Goal: Task Accomplishment & Management: Use online tool/utility

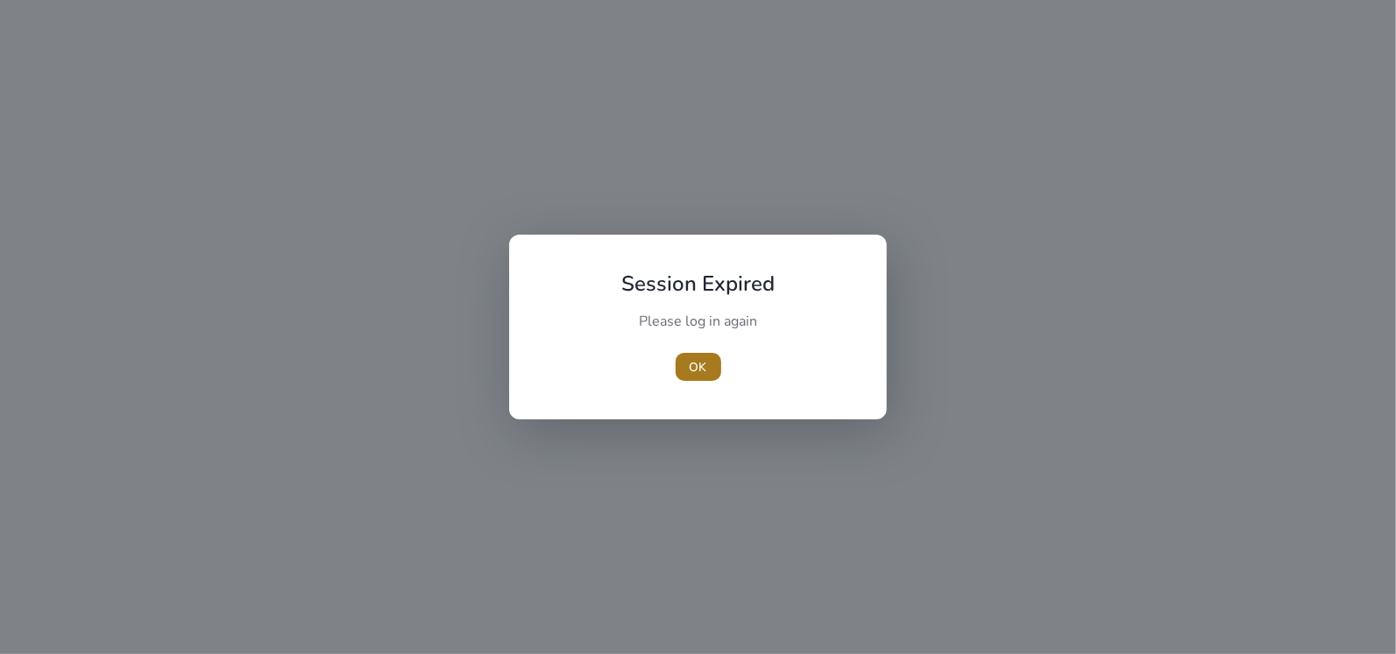
click at [704, 362] on span "OK" at bounding box center [699, 367] width 18 height 18
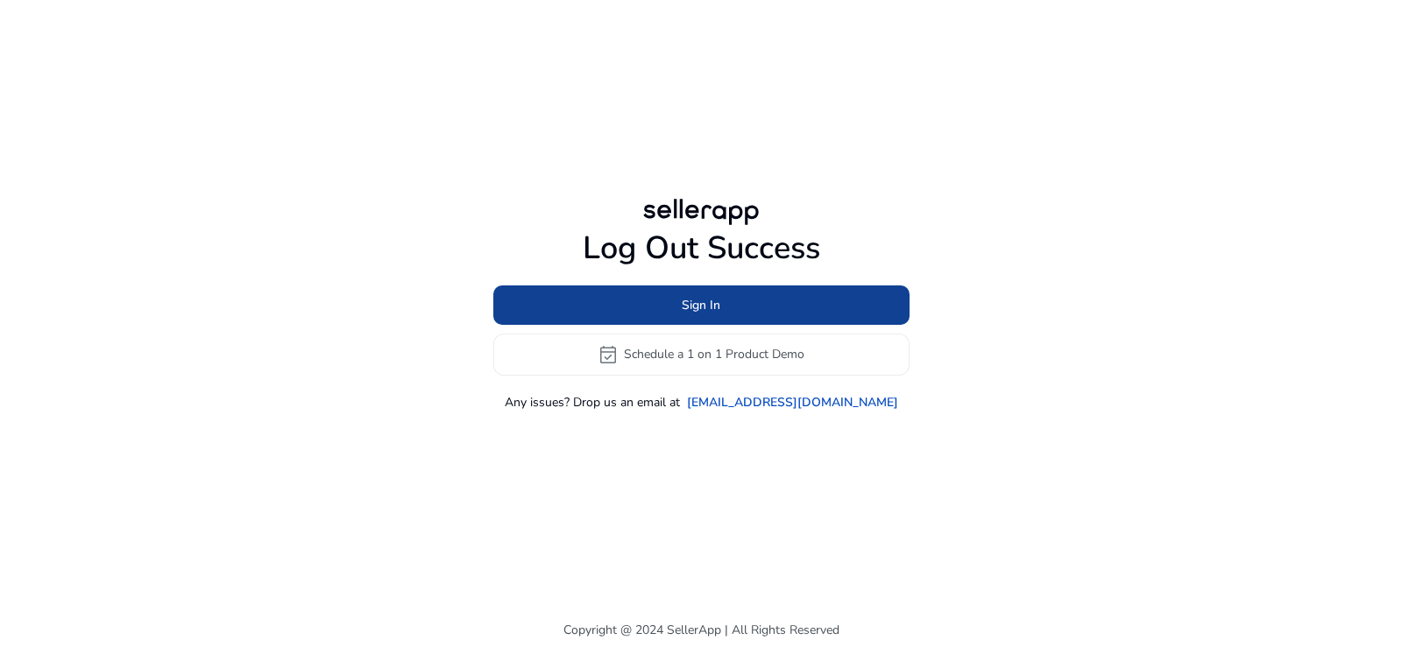
click at [832, 308] on span at bounding box center [701, 305] width 416 height 42
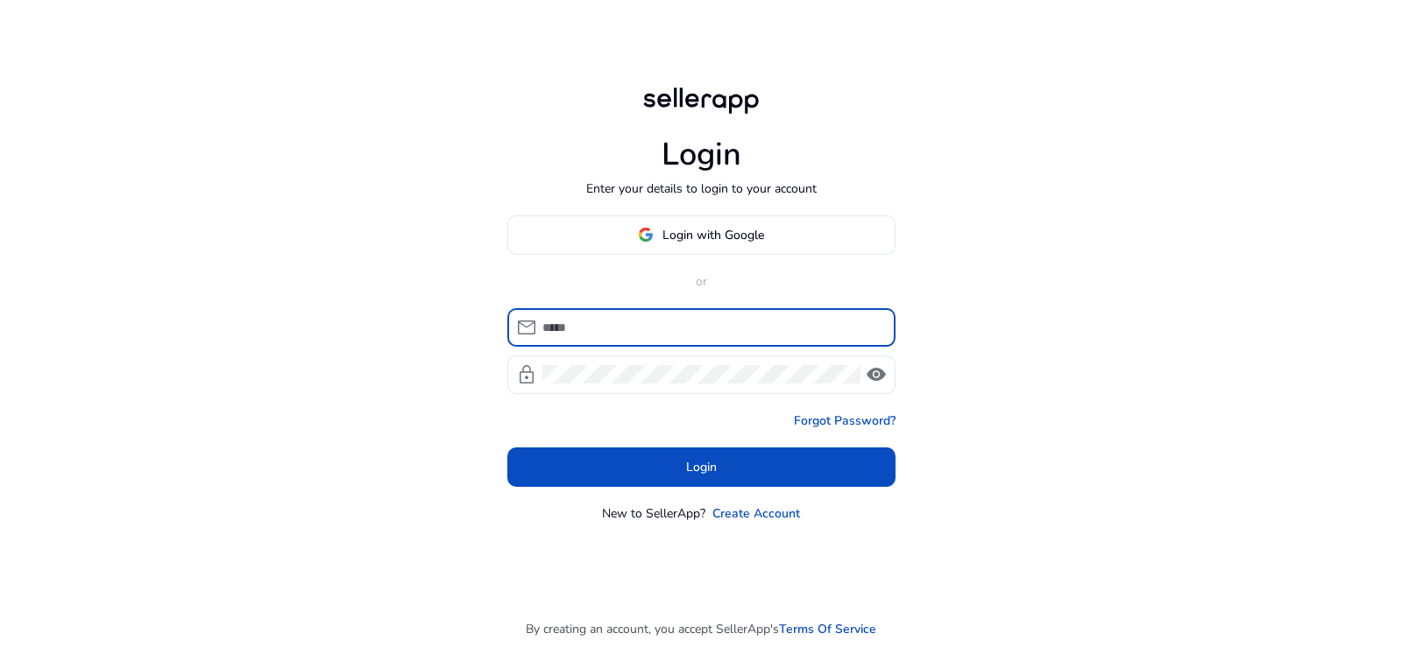
type input "**********"
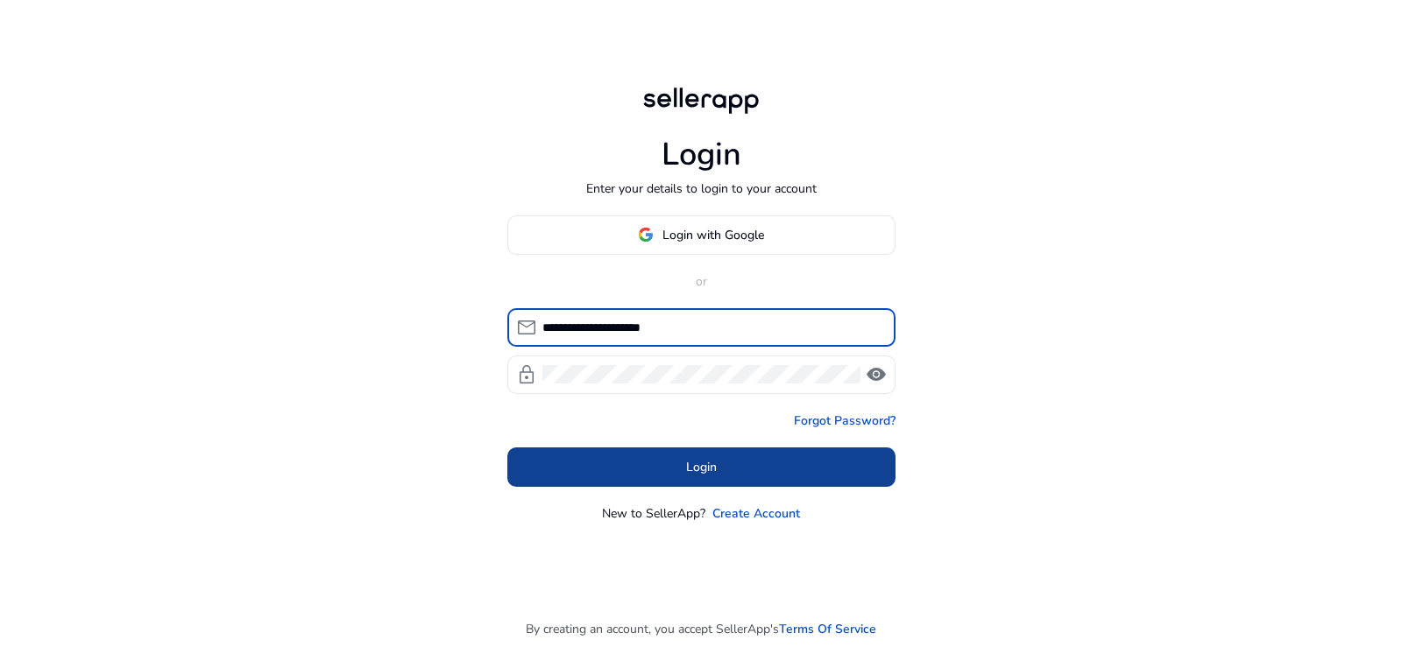
click at [746, 477] on span at bounding box center [701, 467] width 388 height 42
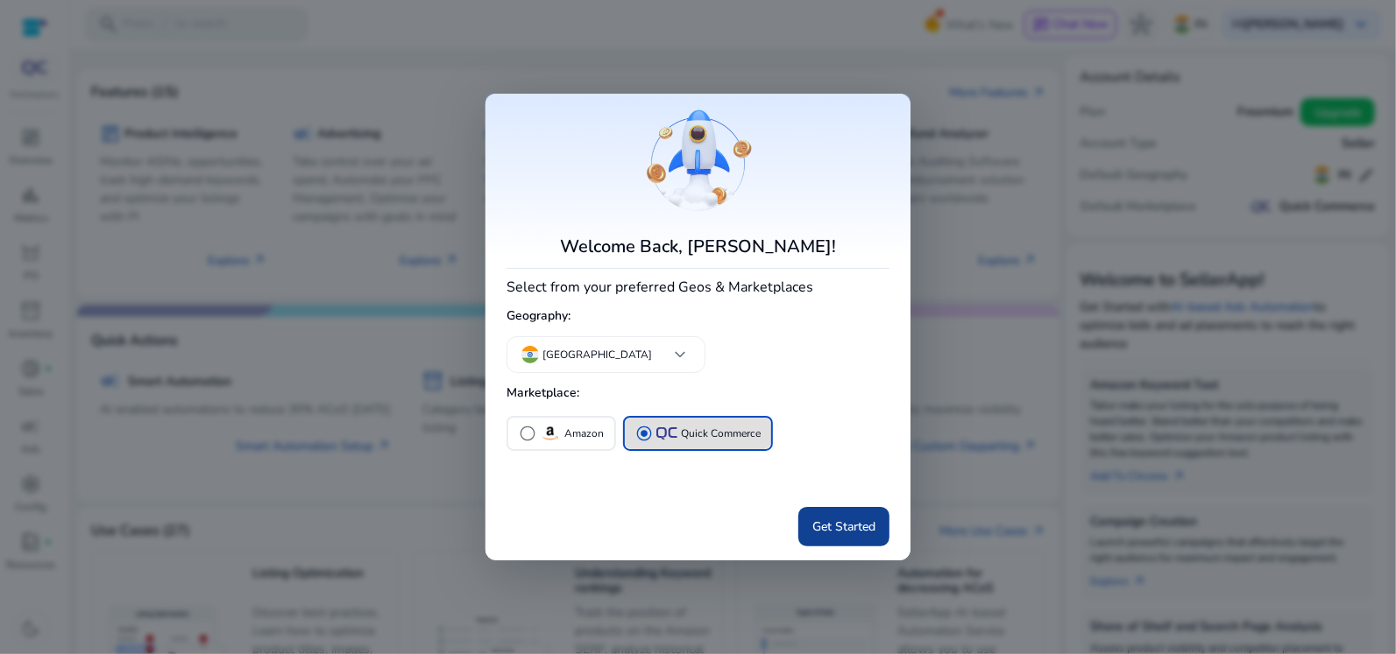
click at [876, 528] on span at bounding box center [843, 527] width 91 height 42
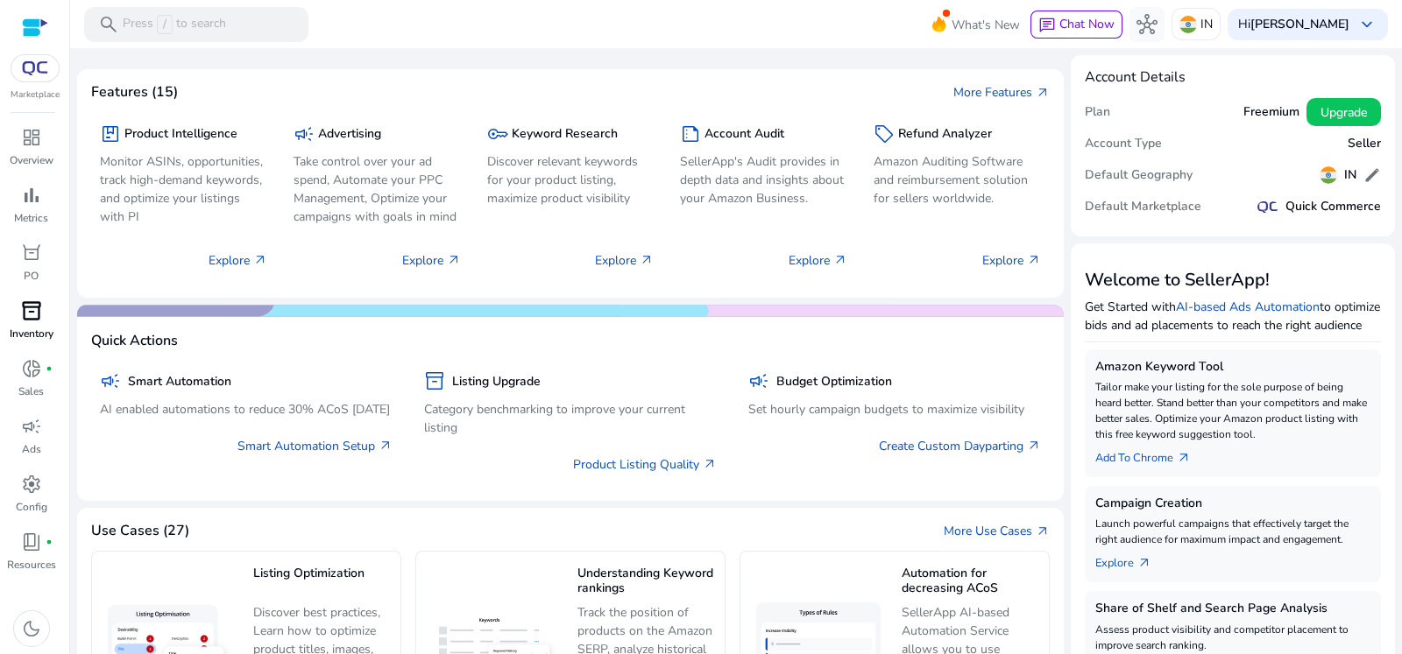
click at [40, 301] on span "inventory_2" at bounding box center [31, 311] width 21 height 21
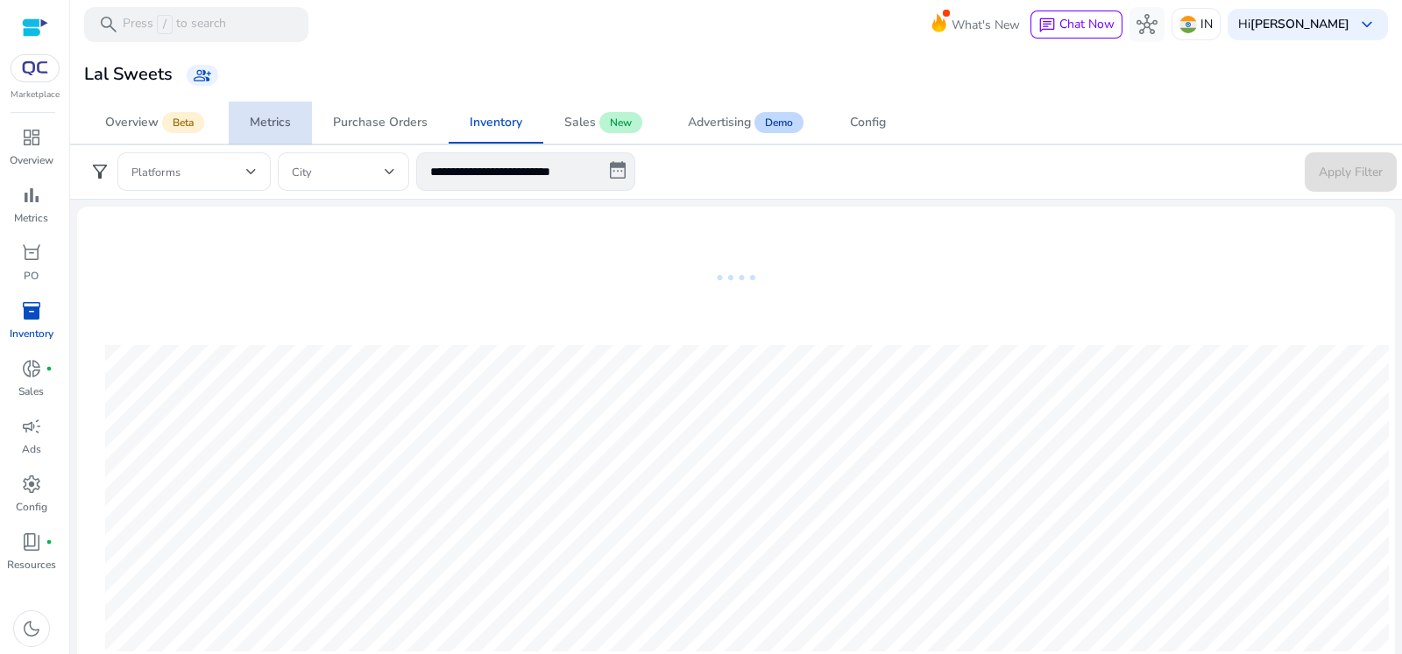
click at [289, 120] on div "Metrics" at bounding box center [270, 123] width 41 height 12
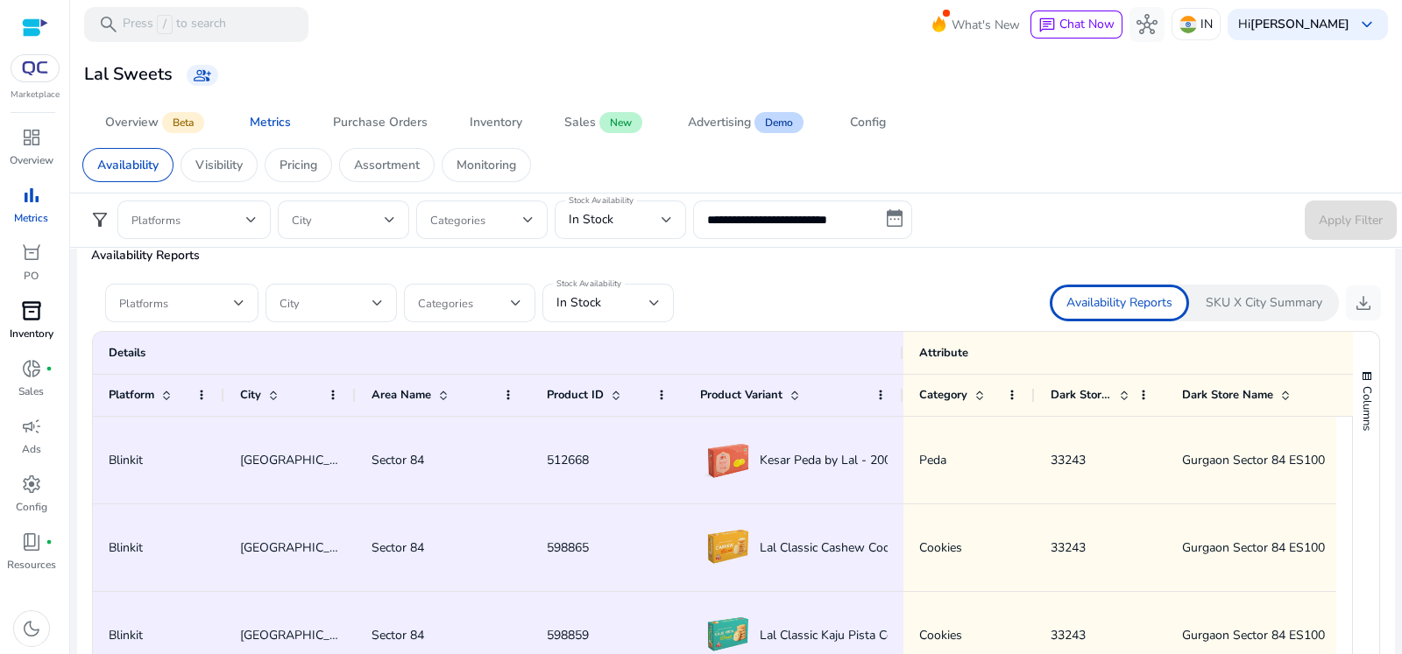
scroll to position [1040, 0]
click at [429, 301] on span at bounding box center [464, 305] width 93 height 19
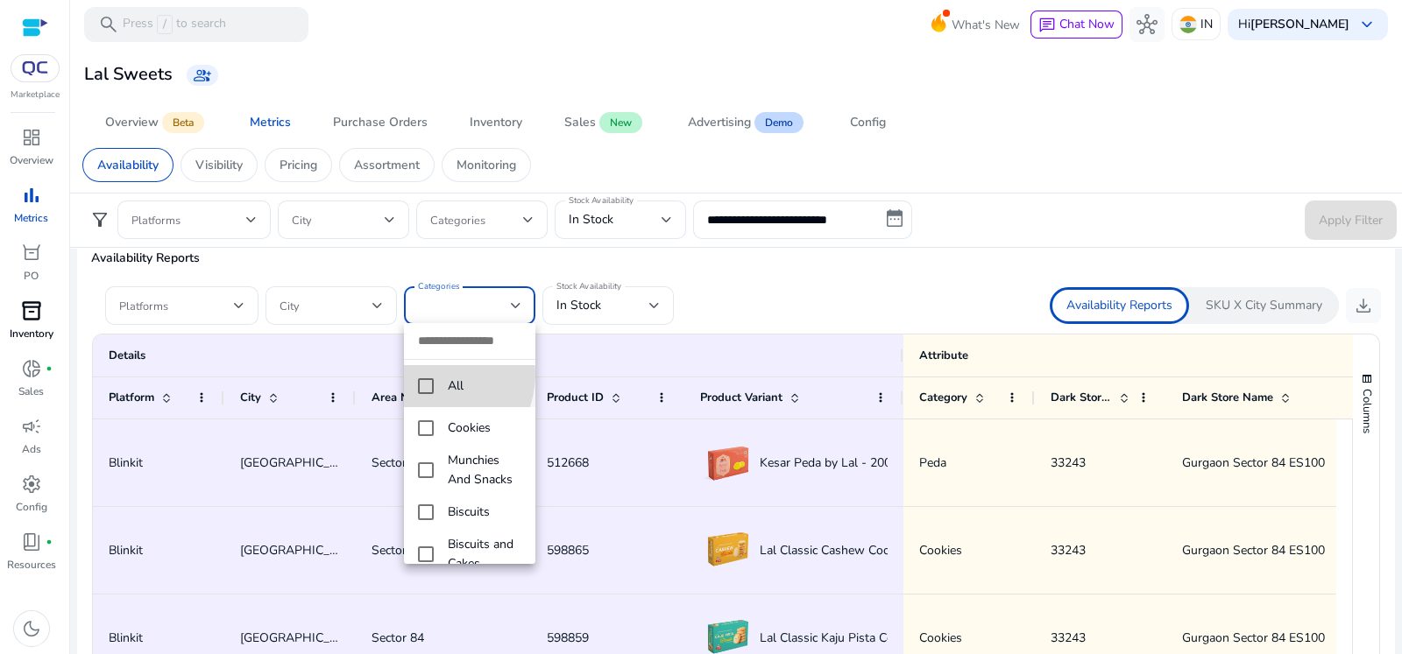
click at [427, 373] on mat-option "All" at bounding box center [469, 386] width 131 height 42
click at [641, 304] on div at bounding box center [701, 327] width 1402 height 654
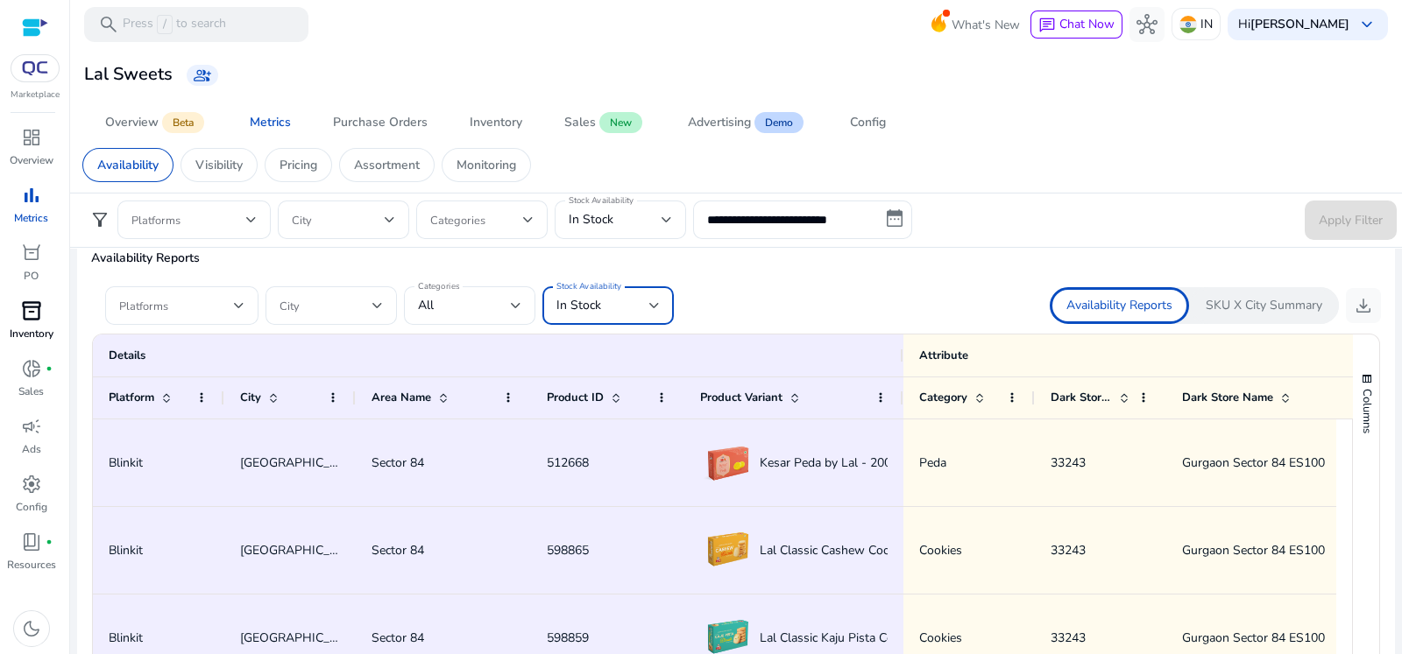
click at [609, 307] on div "In Stock" at bounding box center [602, 305] width 93 height 19
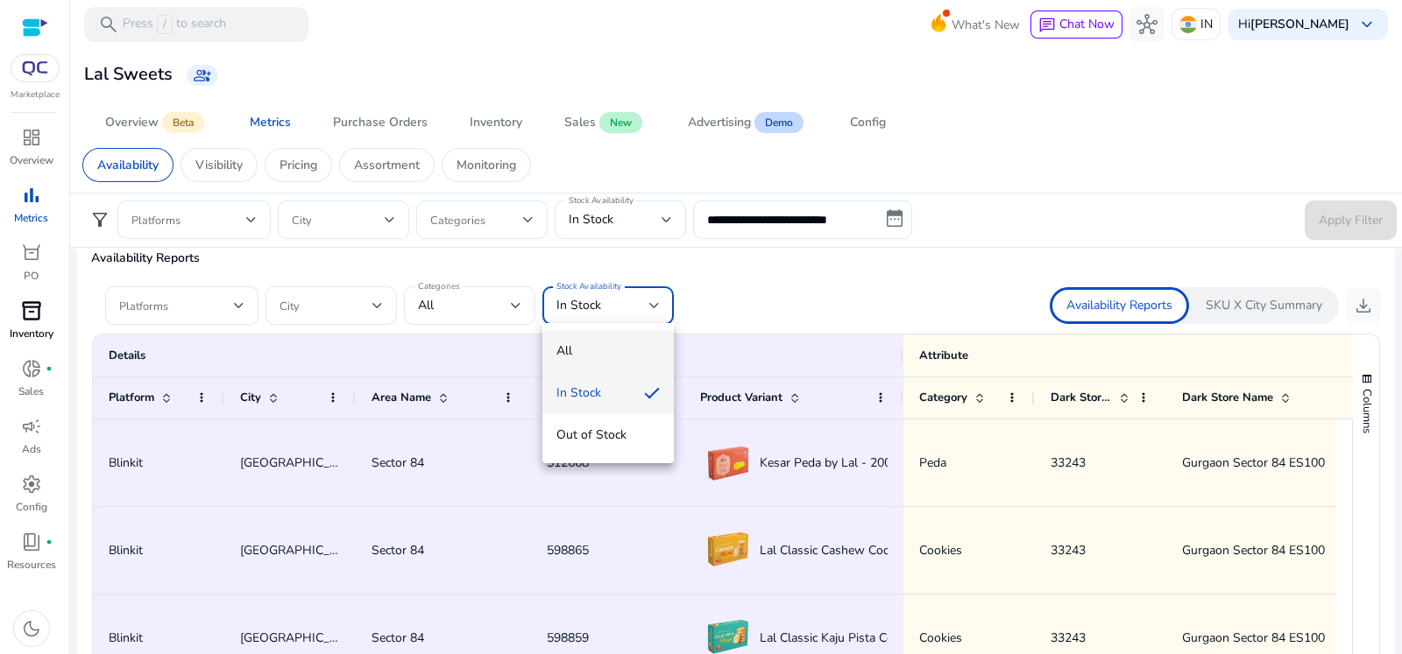
click at [573, 350] on span "All" at bounding box center [607, 351] width 103 height 19
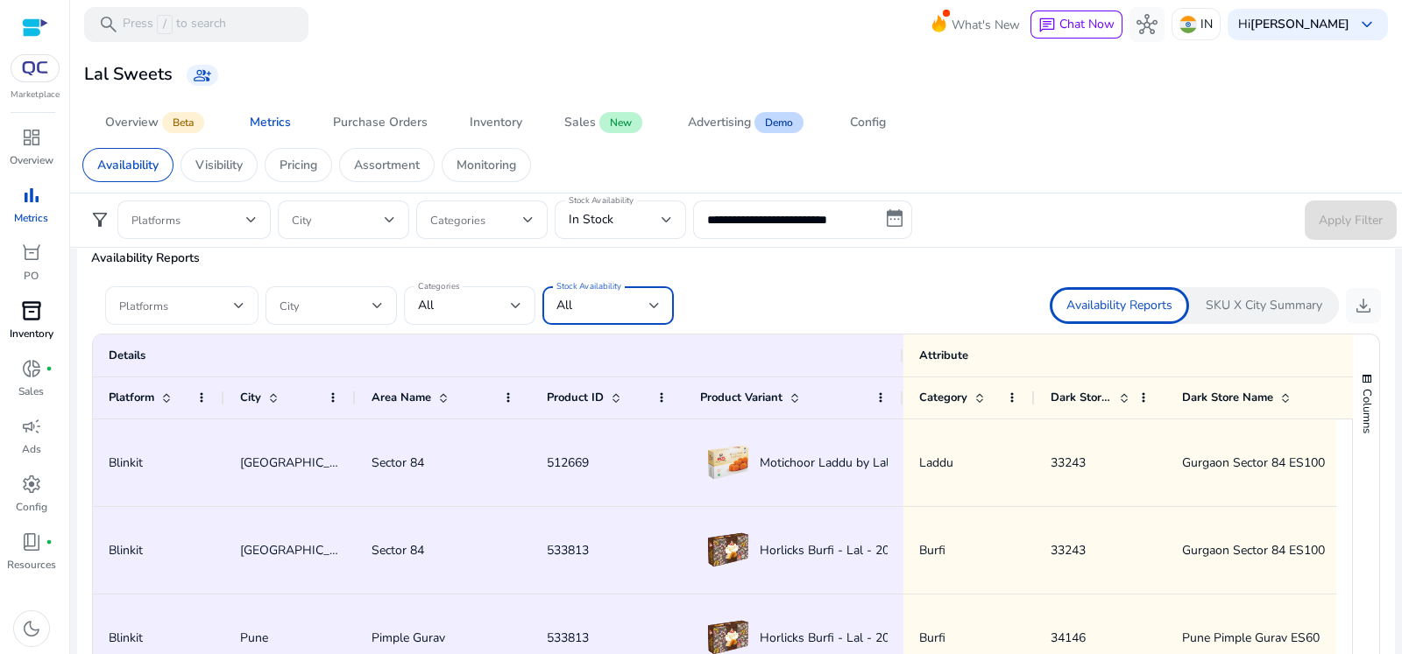
click at [149, 297] on span at bounding box center [176, 305] width 115 height 19
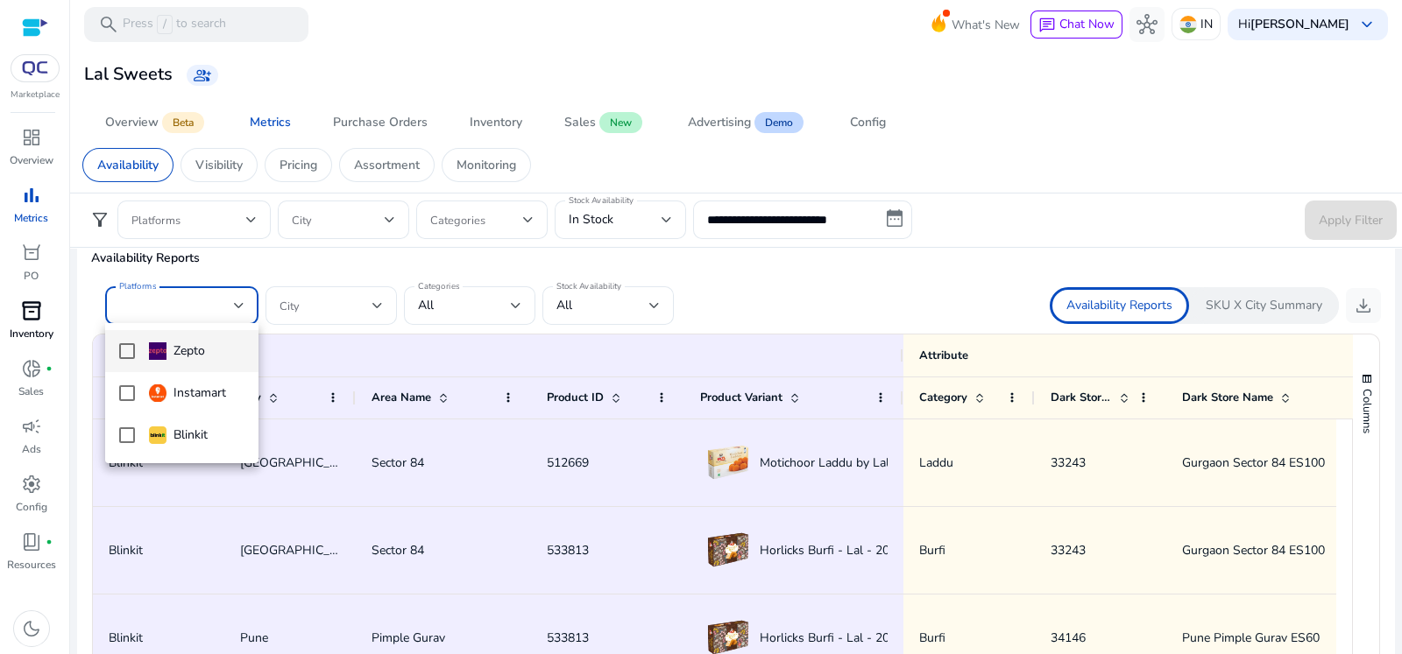
click at [124, 339] on mat-option "Zepto" at bounding box center [181, 351] width 153 height 42
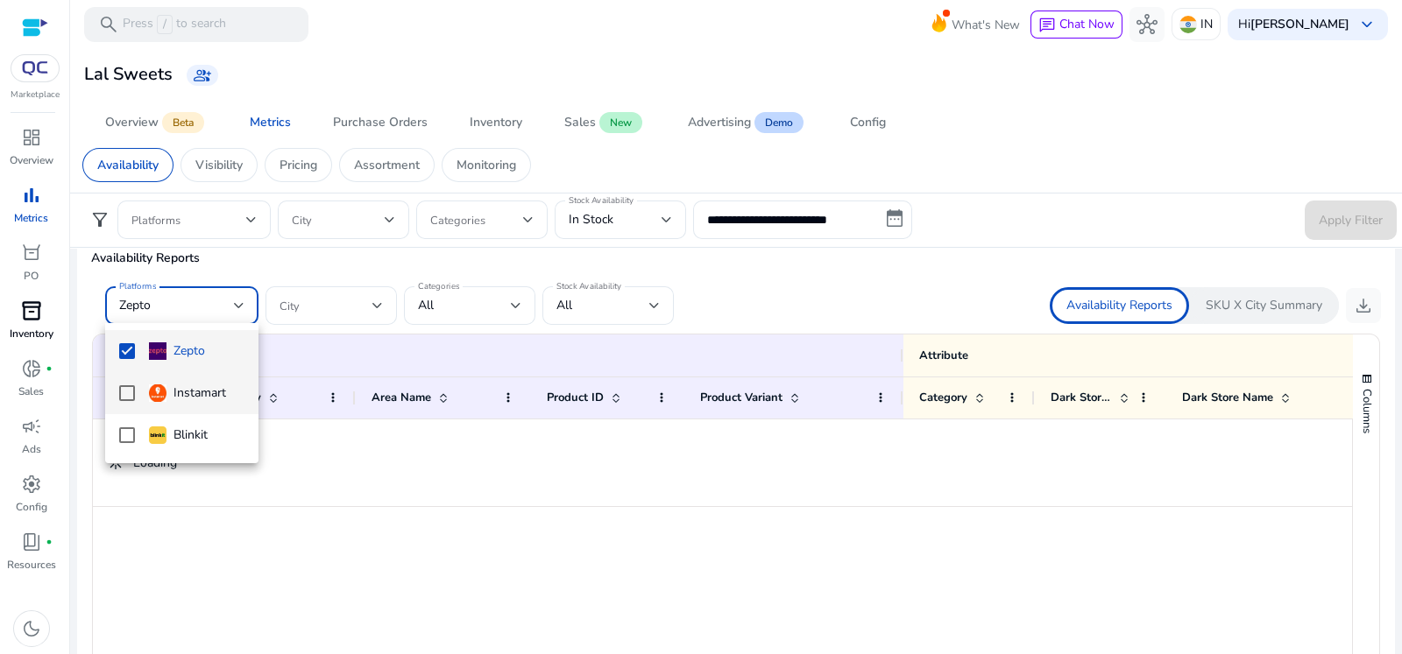
click at [120, 405] on mat-option "Instamart" at bounding box center [181, 393] width 153 height 42
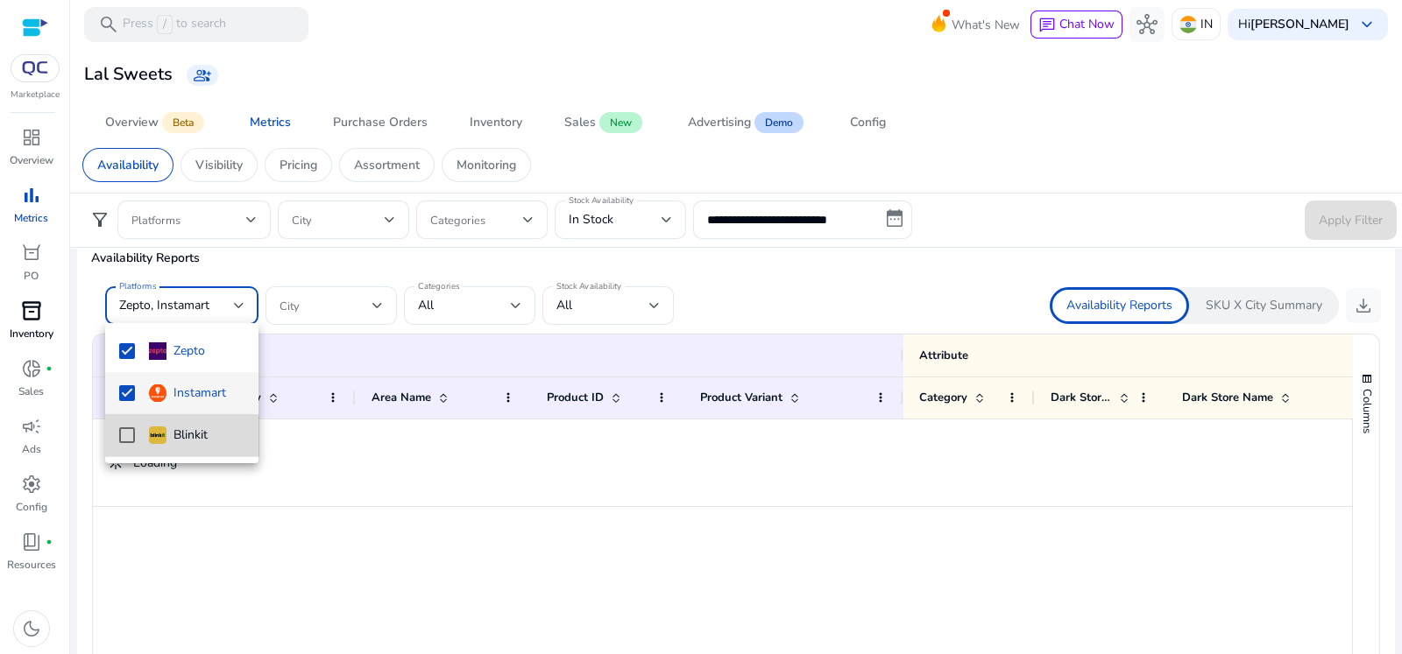
click at [123, 449] on mat-option "Blinkit" at bounding box center [181, 435] width 153 height 42
click at [360, 303] on div at bounding box center [701, 327] width 1402 height 654
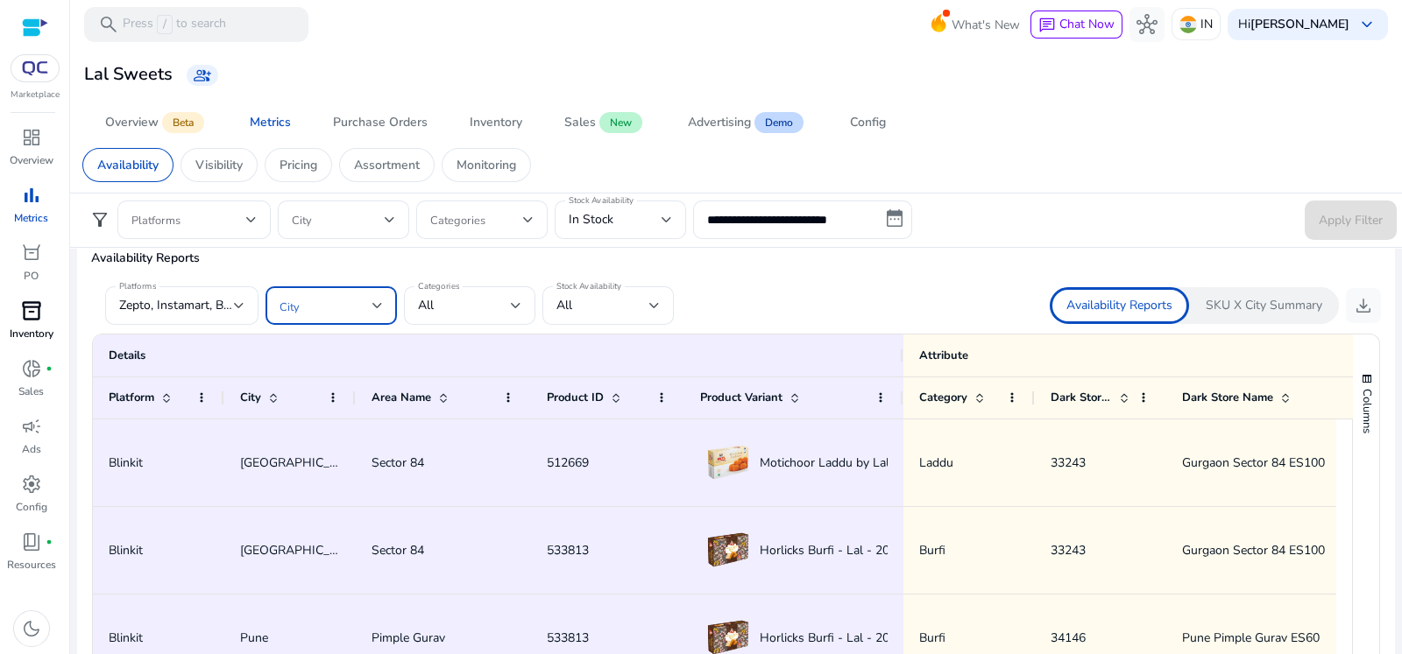
click at [336, 311] on span at bounding box center [325, 305] width 93 height 19
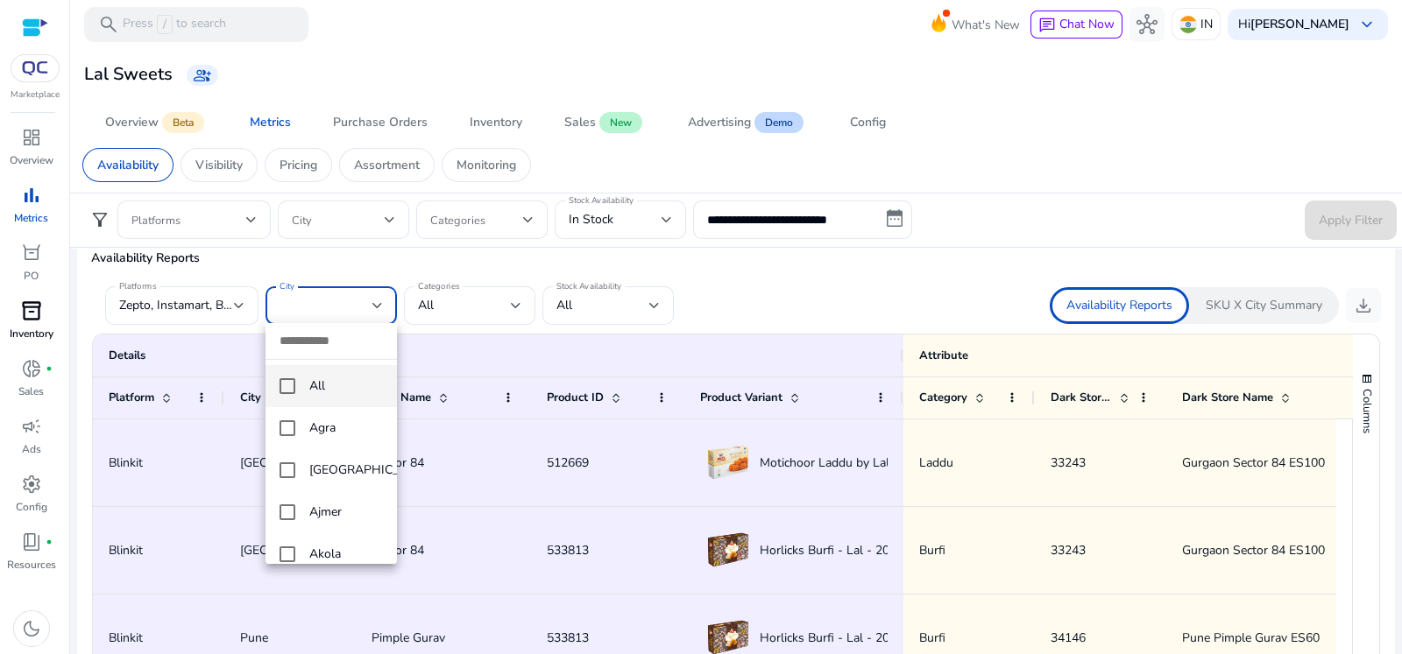
click at [289, 387] on mat-pseudo-checkbox at bounding box center [287, 386] width 16 height 16
click at [1309, 278] on div at bounding box center [701, 327] width 1402 height 654
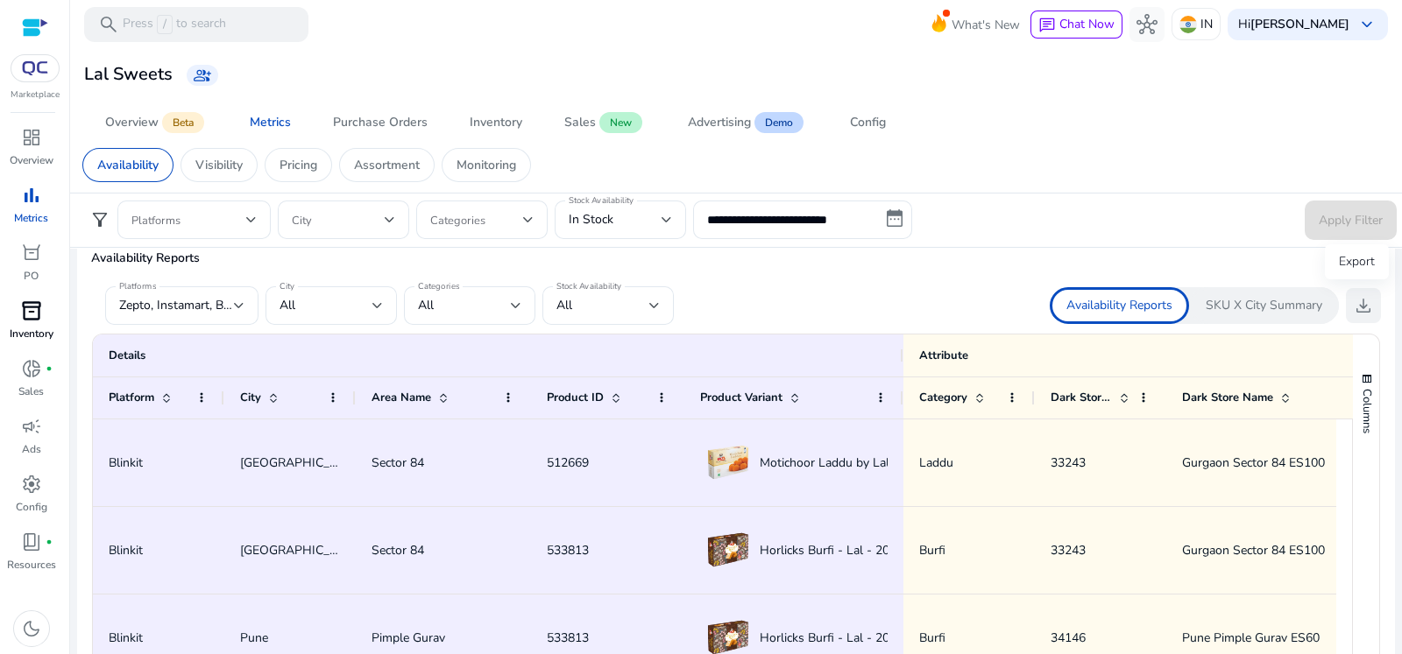
click at [1365, 308] on span "download" at bounding box center [1363, 305] width 21 height 21
